Goal: Find contact information: Find contact information

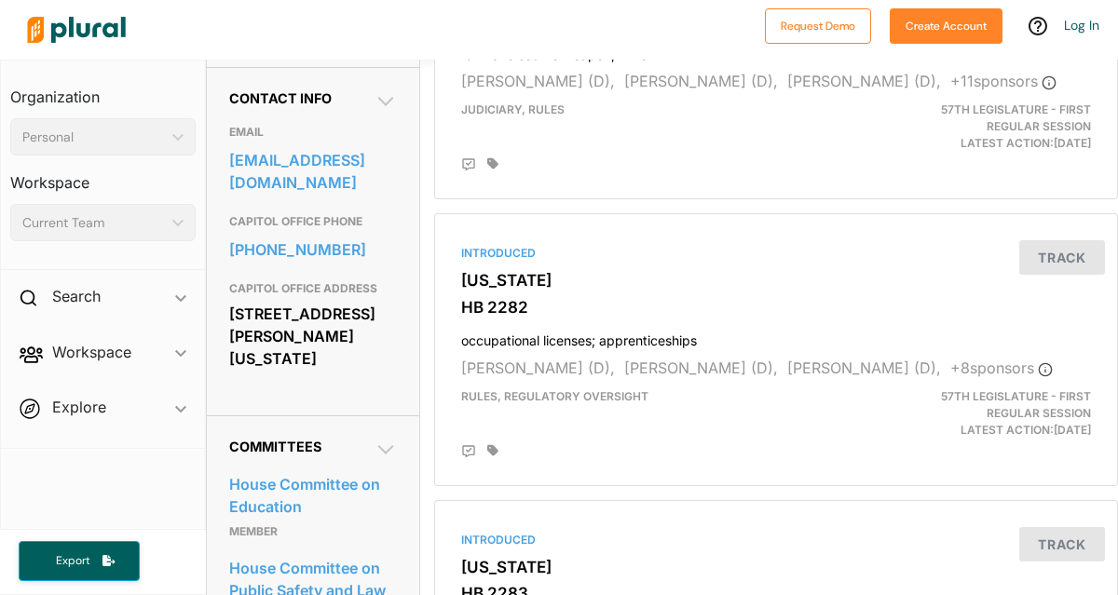
scroll to position [578, 0]
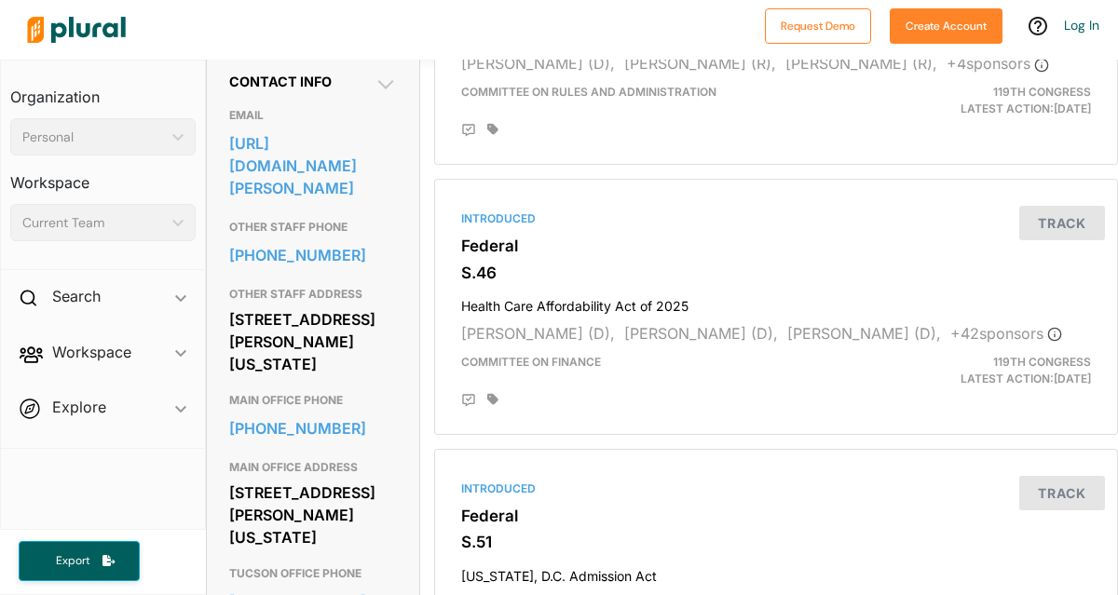
scroll to position [592, 0]
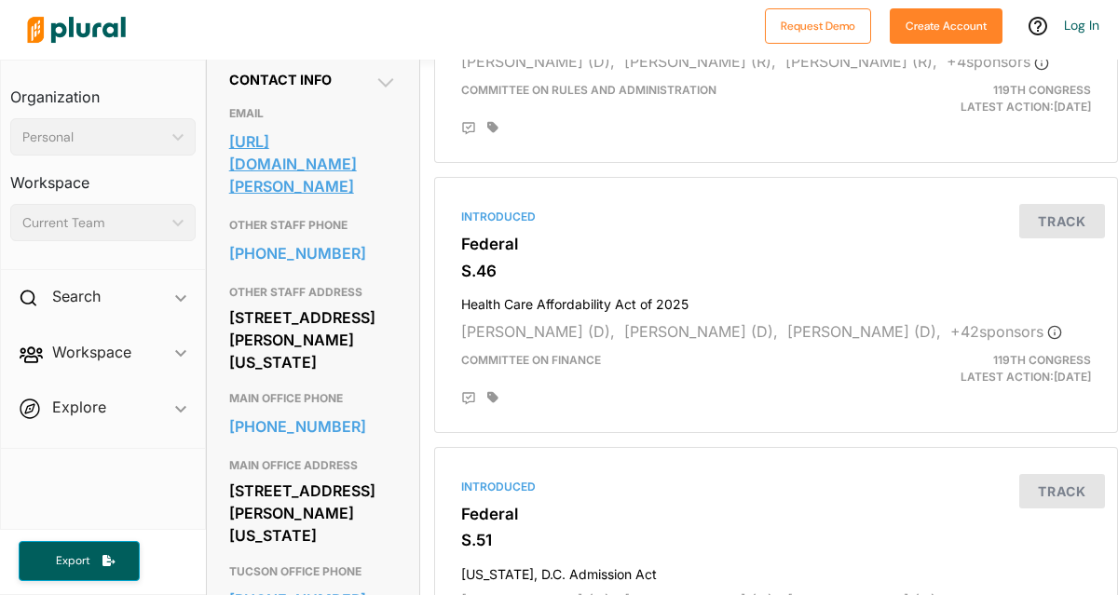
click at [344, 180] on link "https://www.gallego.senate.gov/contact" at bounding box center [313, 164] width 168 height 73
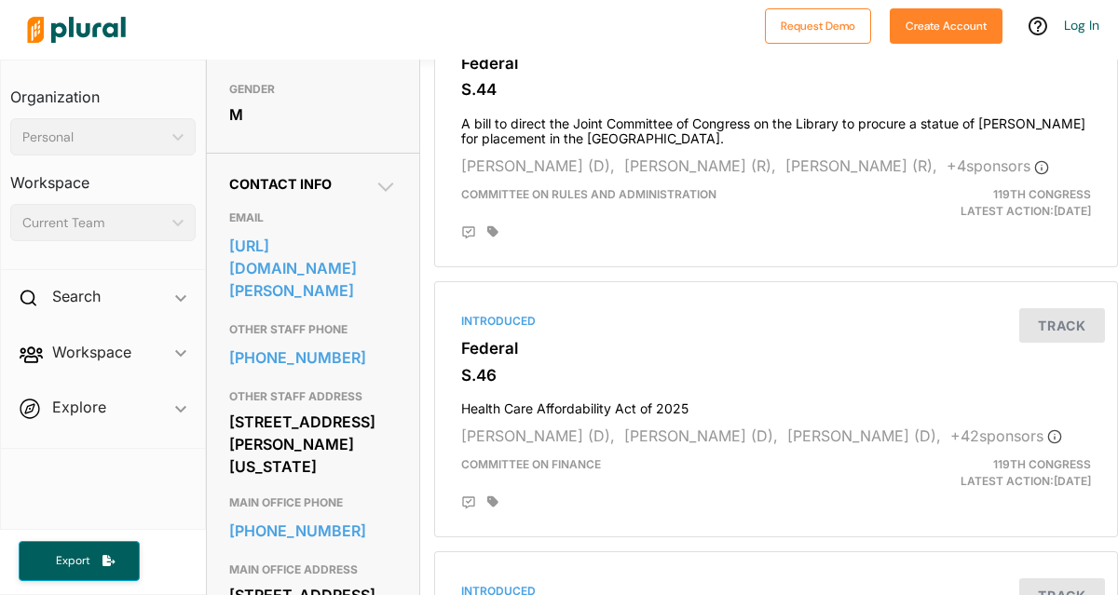
scroll to position [0, 0]
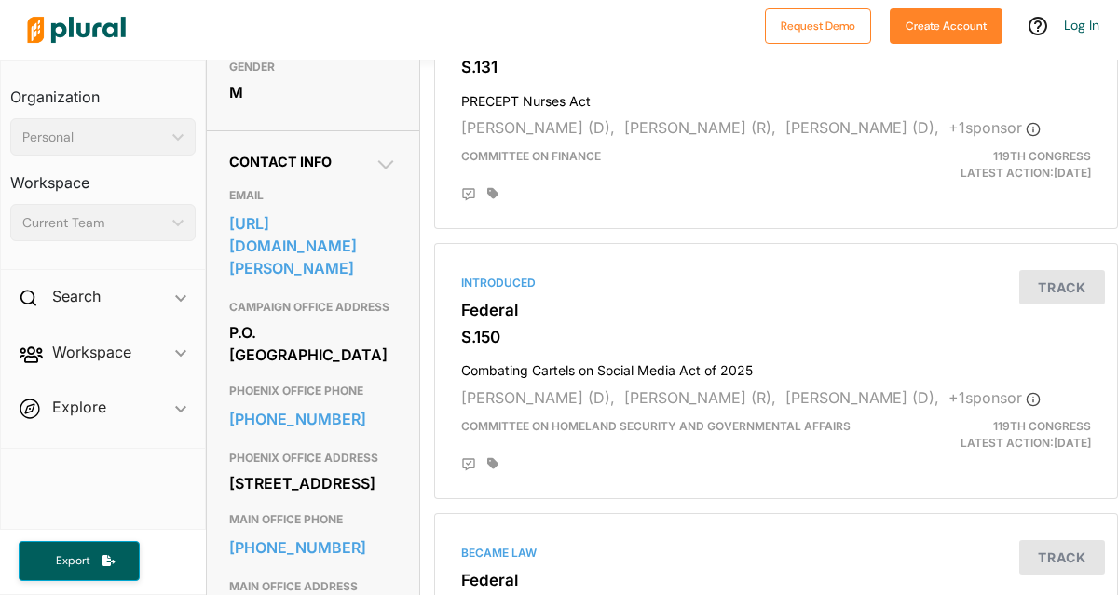
scroll to position [517, 0]
